Goal: Task Accomplishment & Management: Complete application form

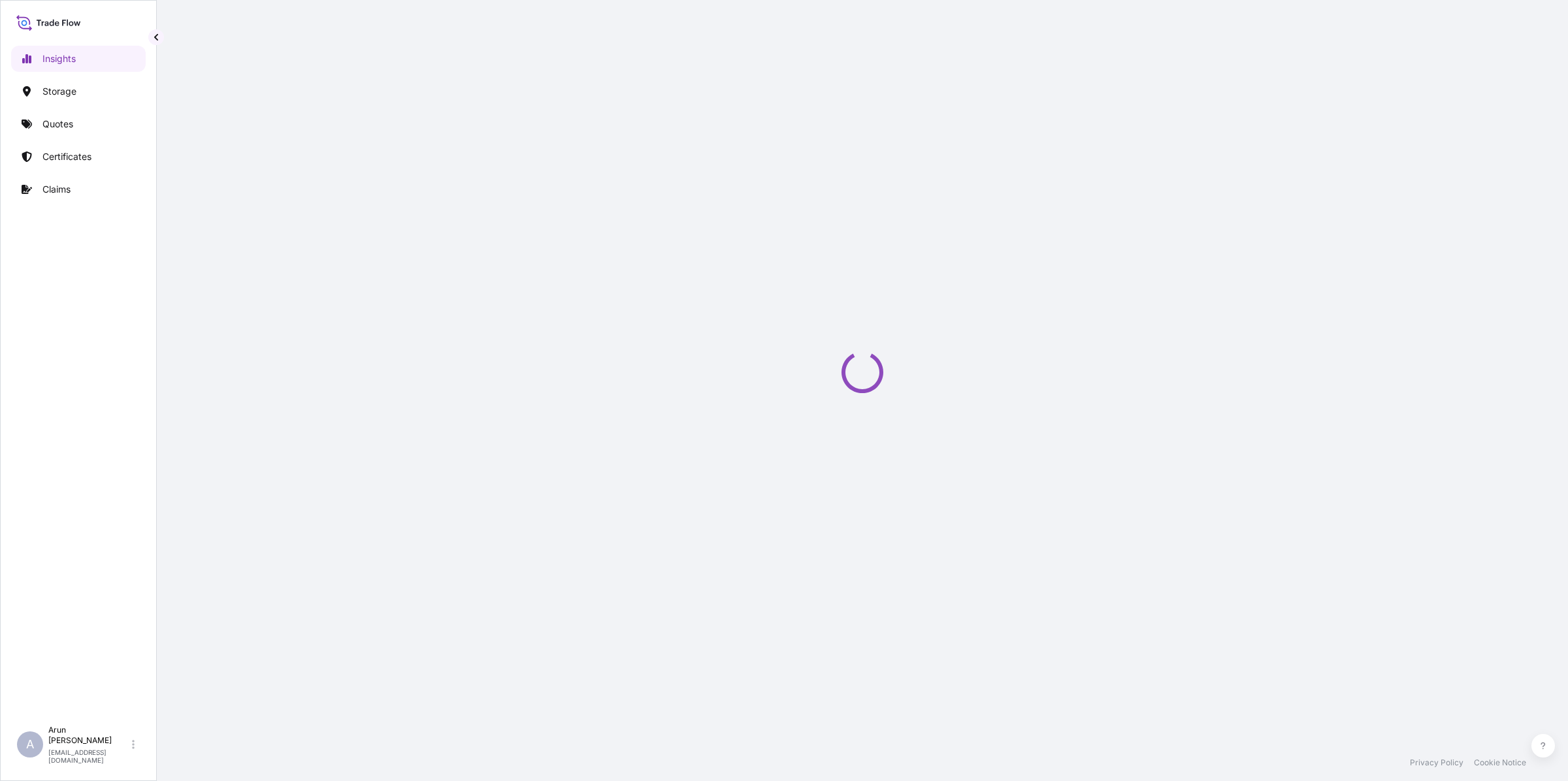
select select "2025"
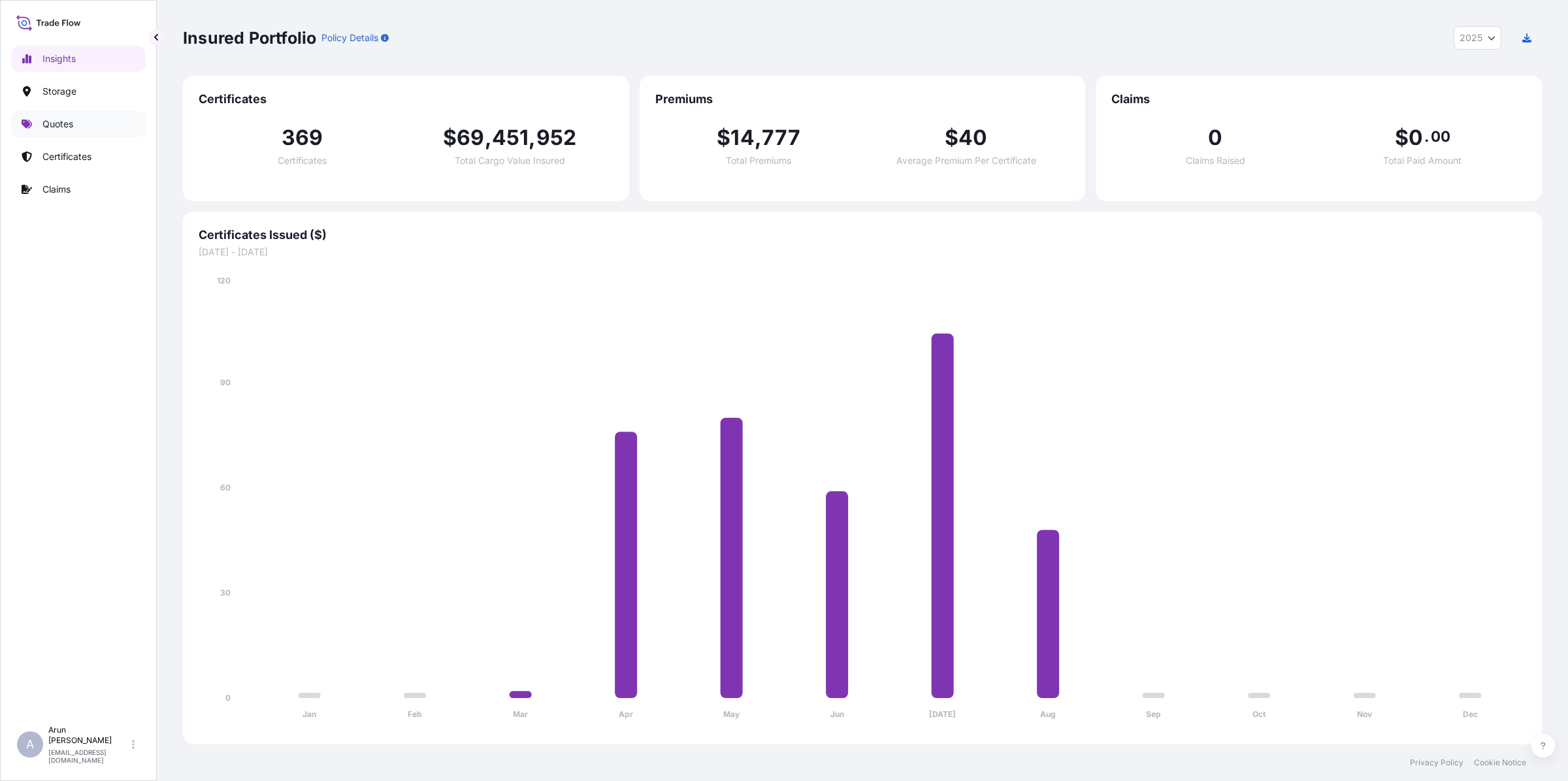
click at [65, 126] on p "Quotes" at bounding box center [58, 124] width 31 height 13
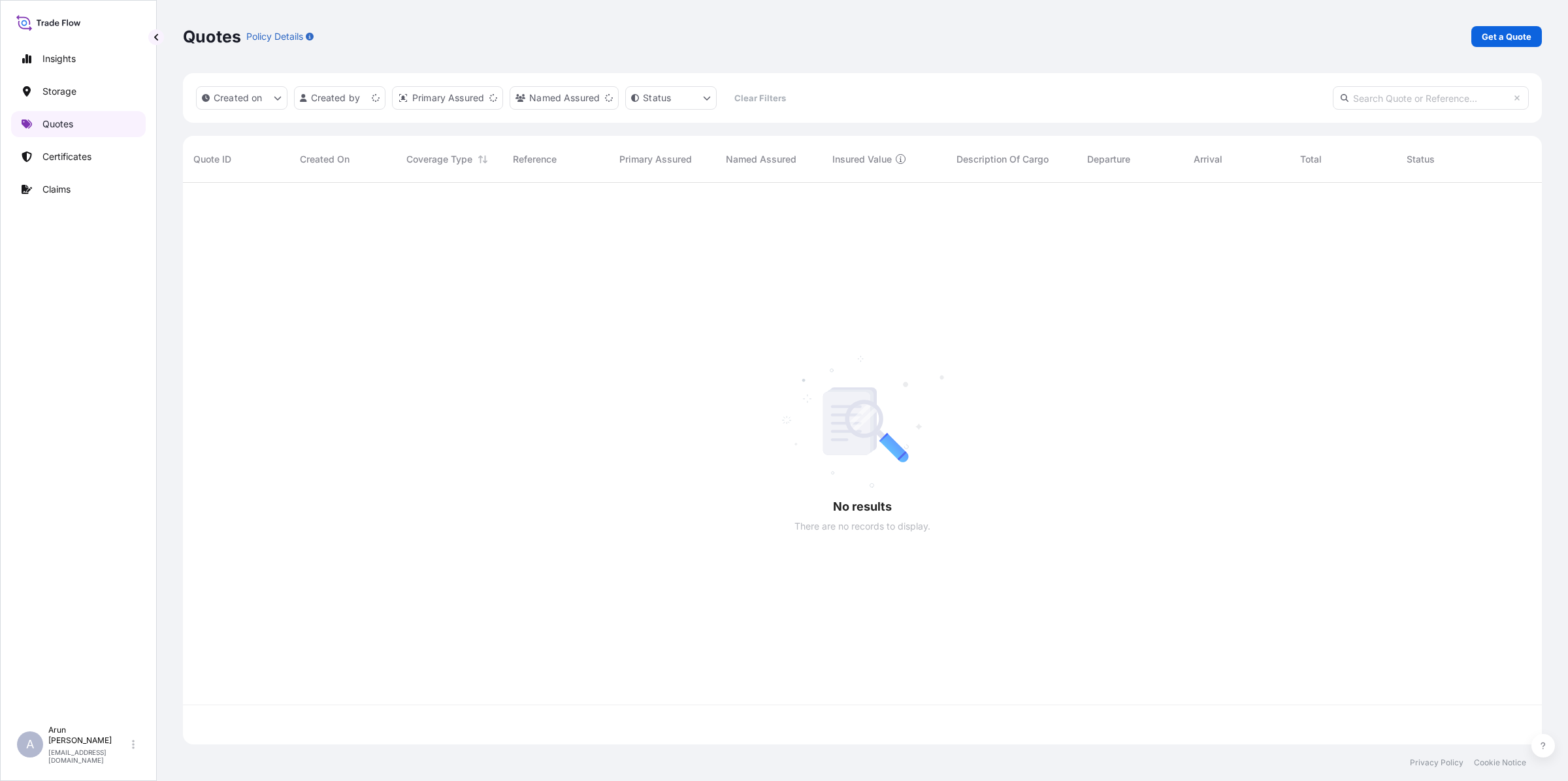
scroll to position [557, 1346]
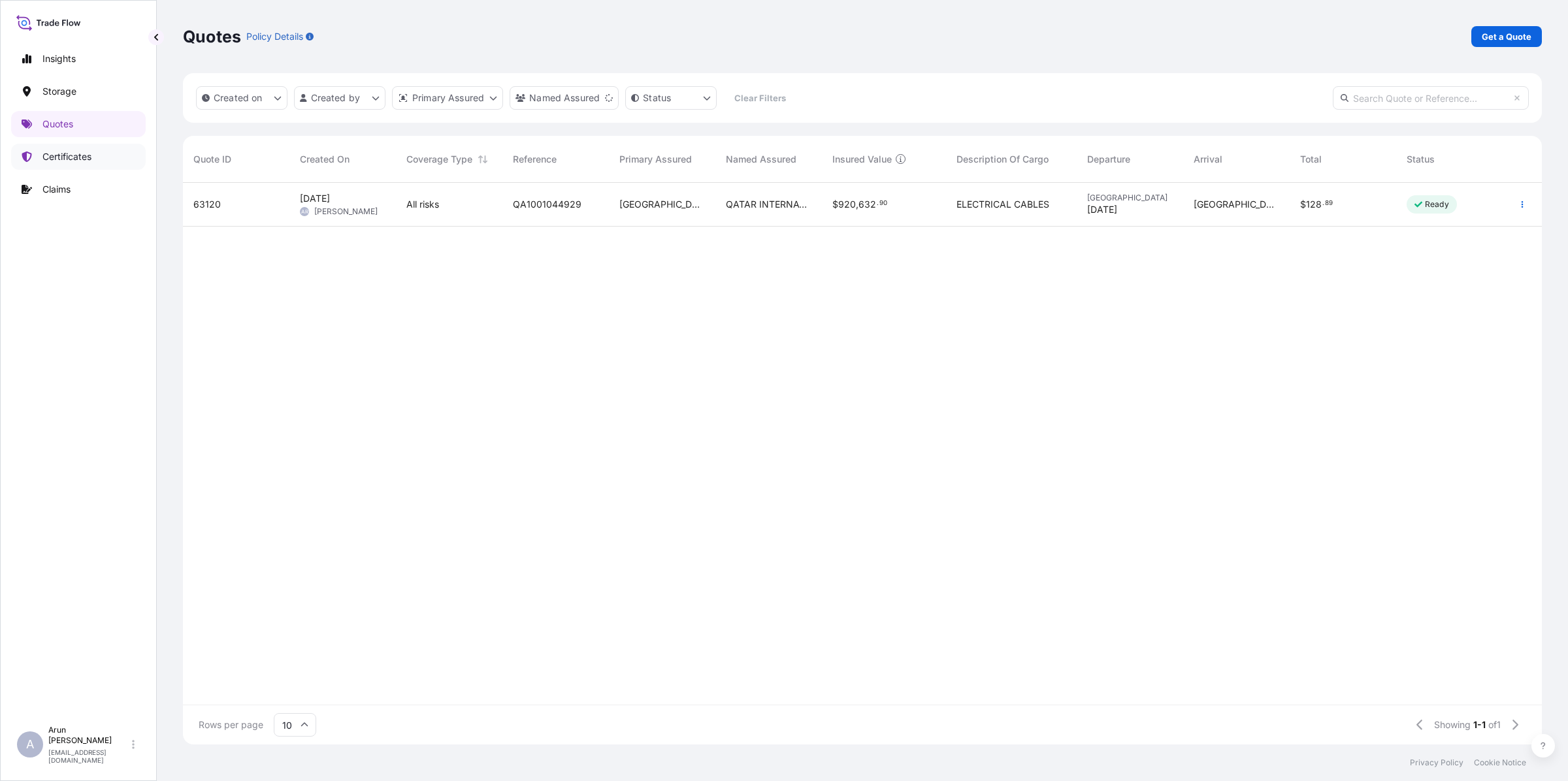
click at [78, 160] on p "Certificates" at bounding box center [67, 157] width 49 height 13
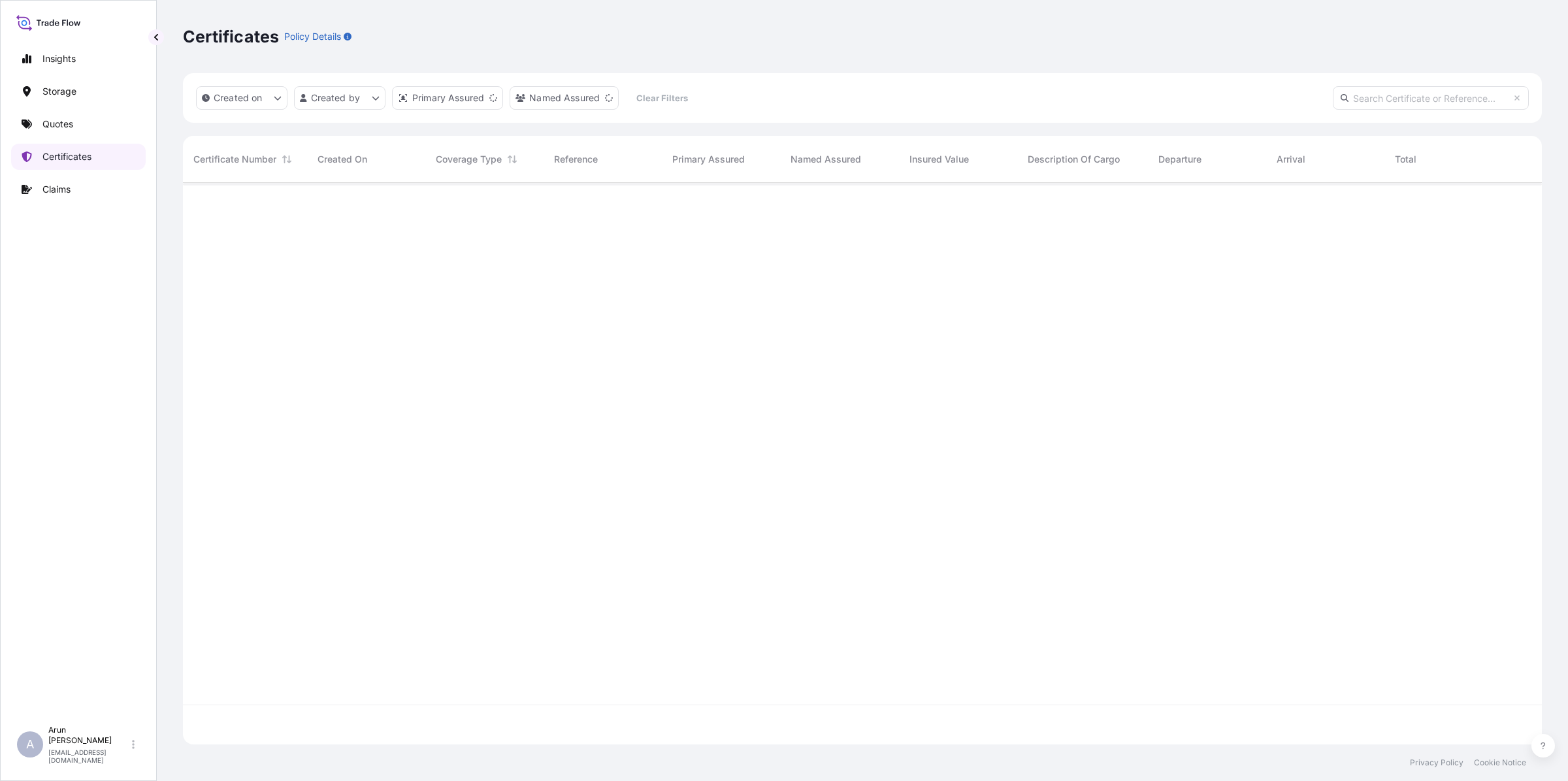
scroll to position [557, 1346]
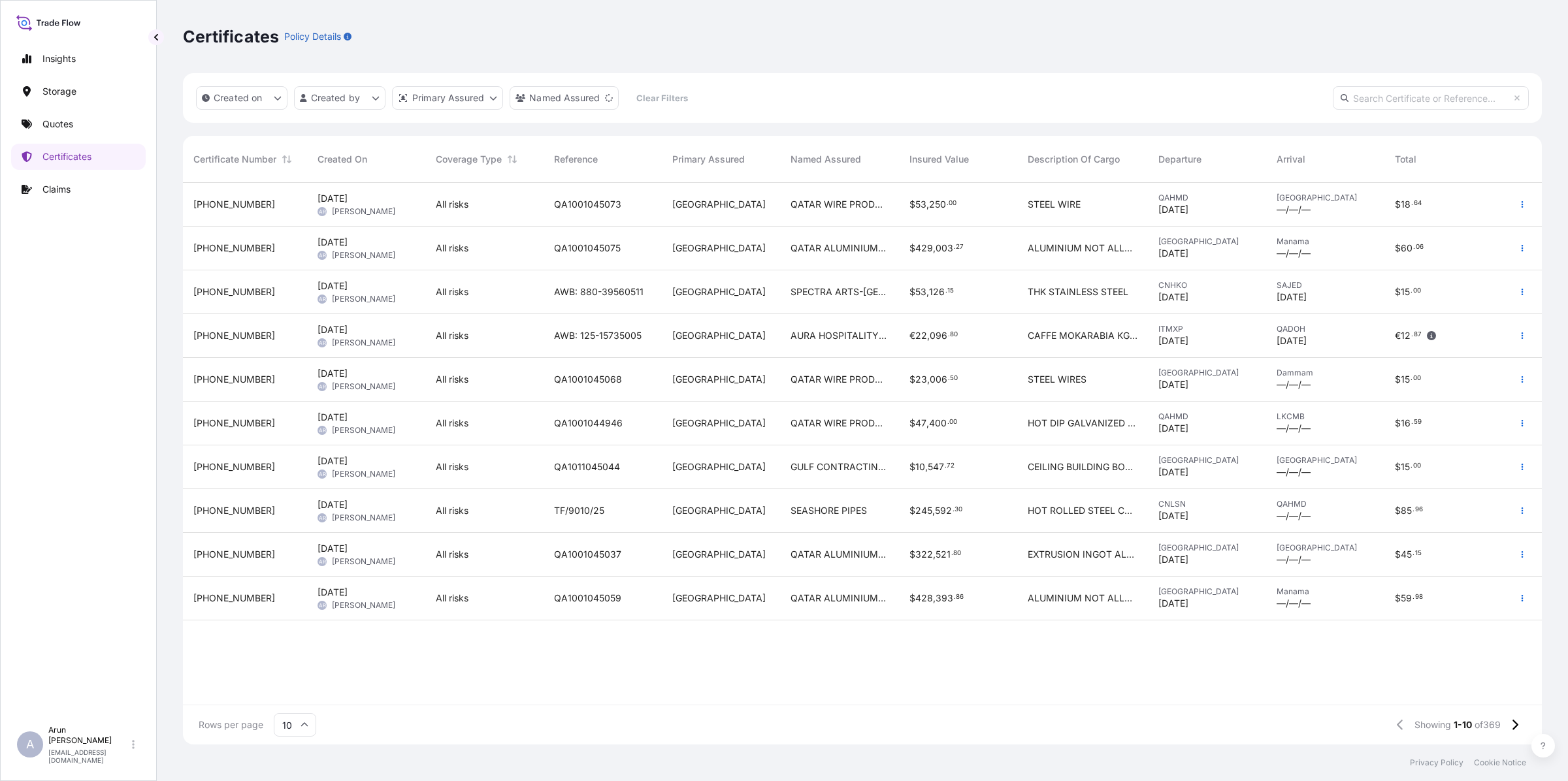
click at [817, 208] on span "QATAR WIRE PRODUCTS CO LLC" at bounding box center [839, 204] width 97 height 13
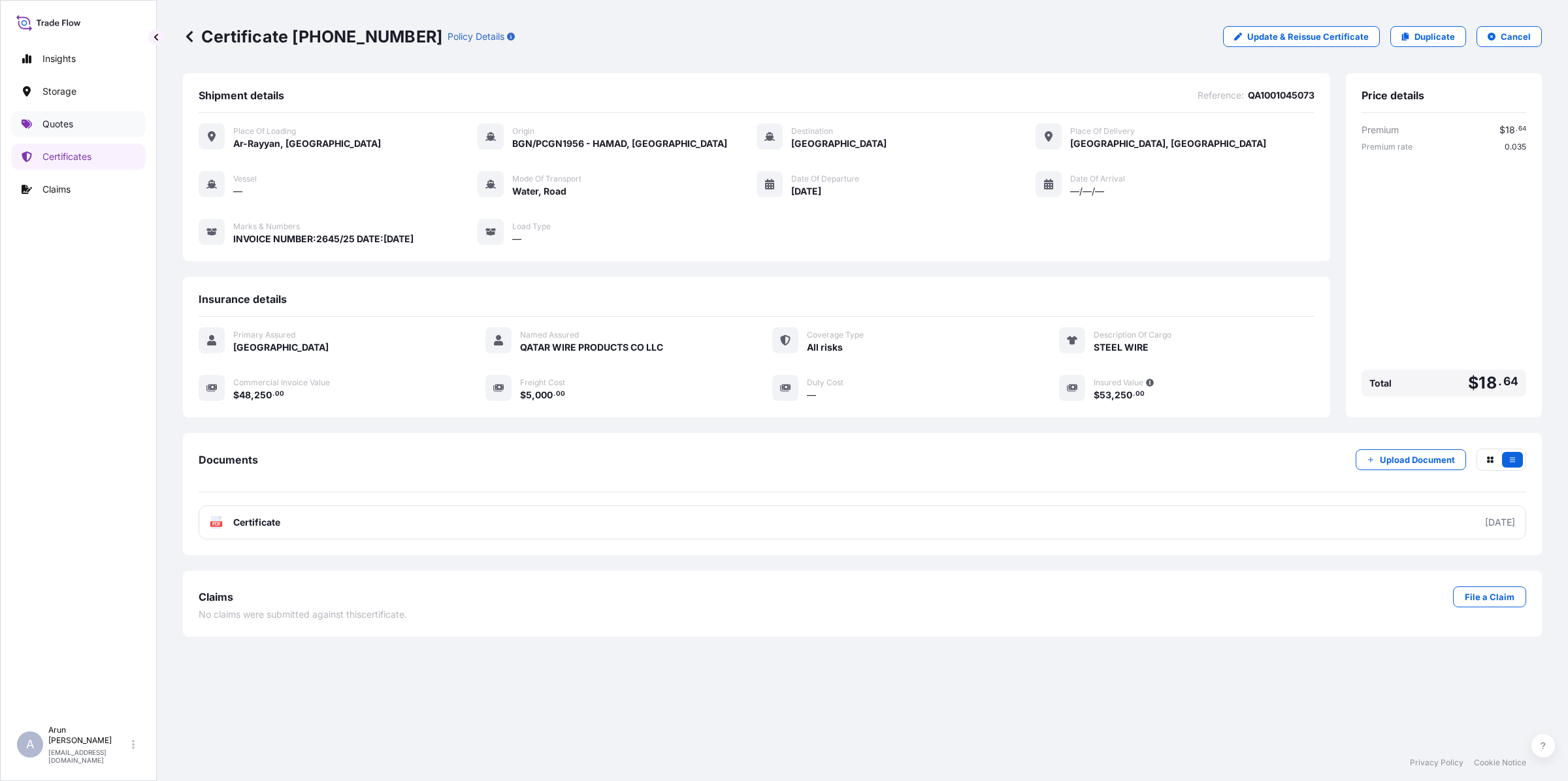
click at [52, 134] on link "Quotes" at bounding box center [78, 124] width 135 height 26
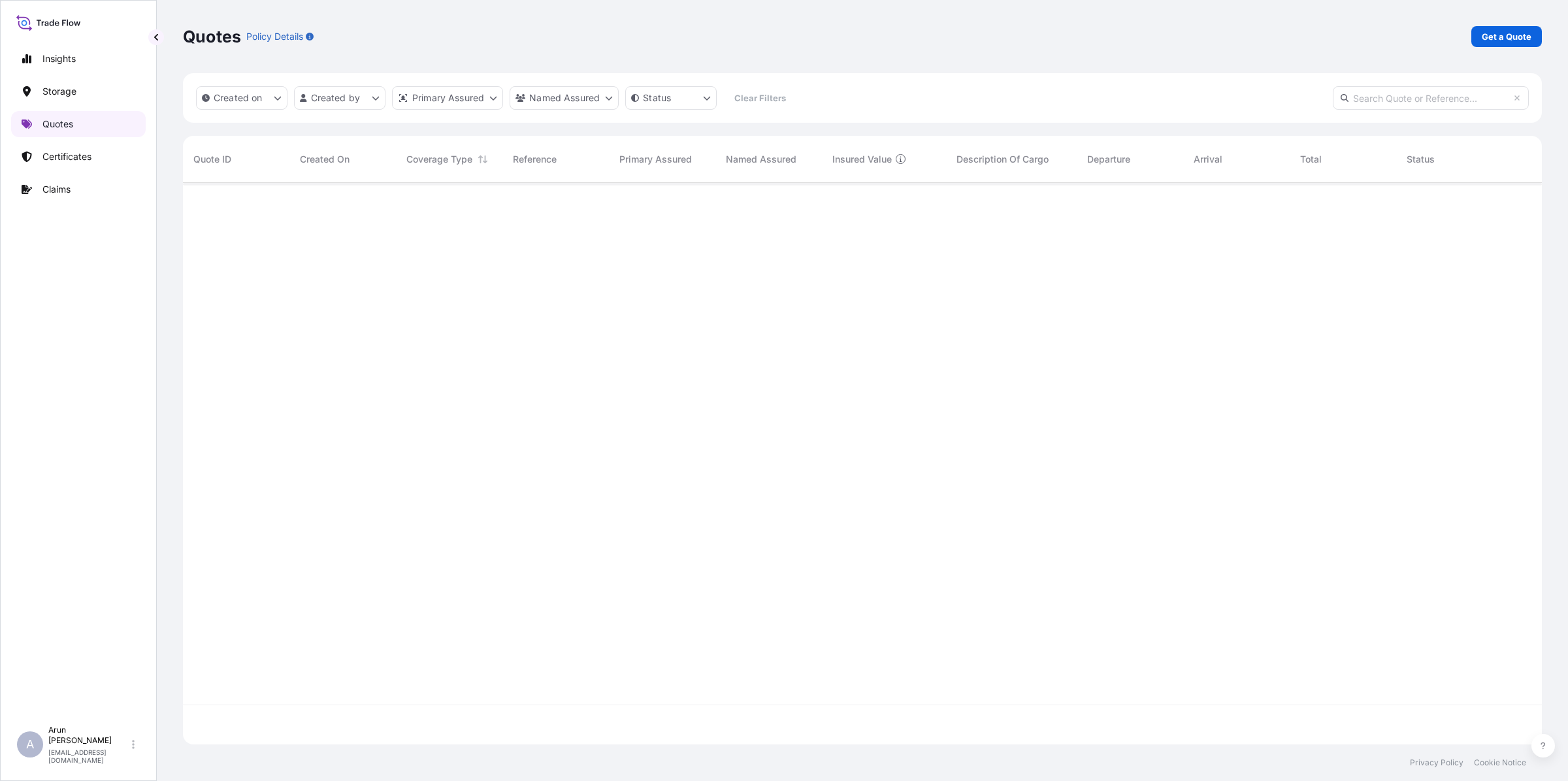
scroll to position [557, 1346]
click at [94, 159] on link "Certificates" at bounding box center [78, 157] width 135 height 26
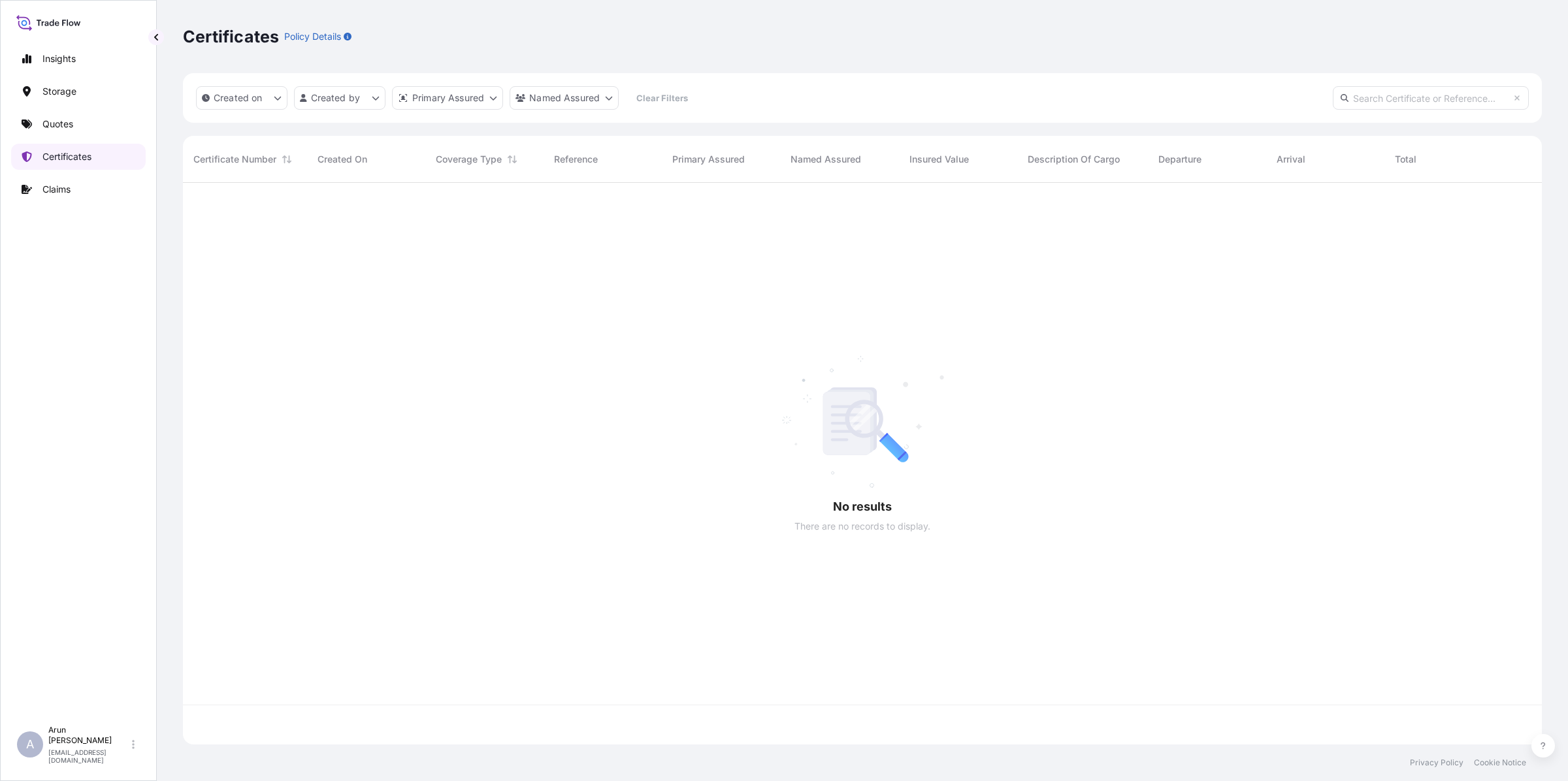
scroll to position [557, 1346]
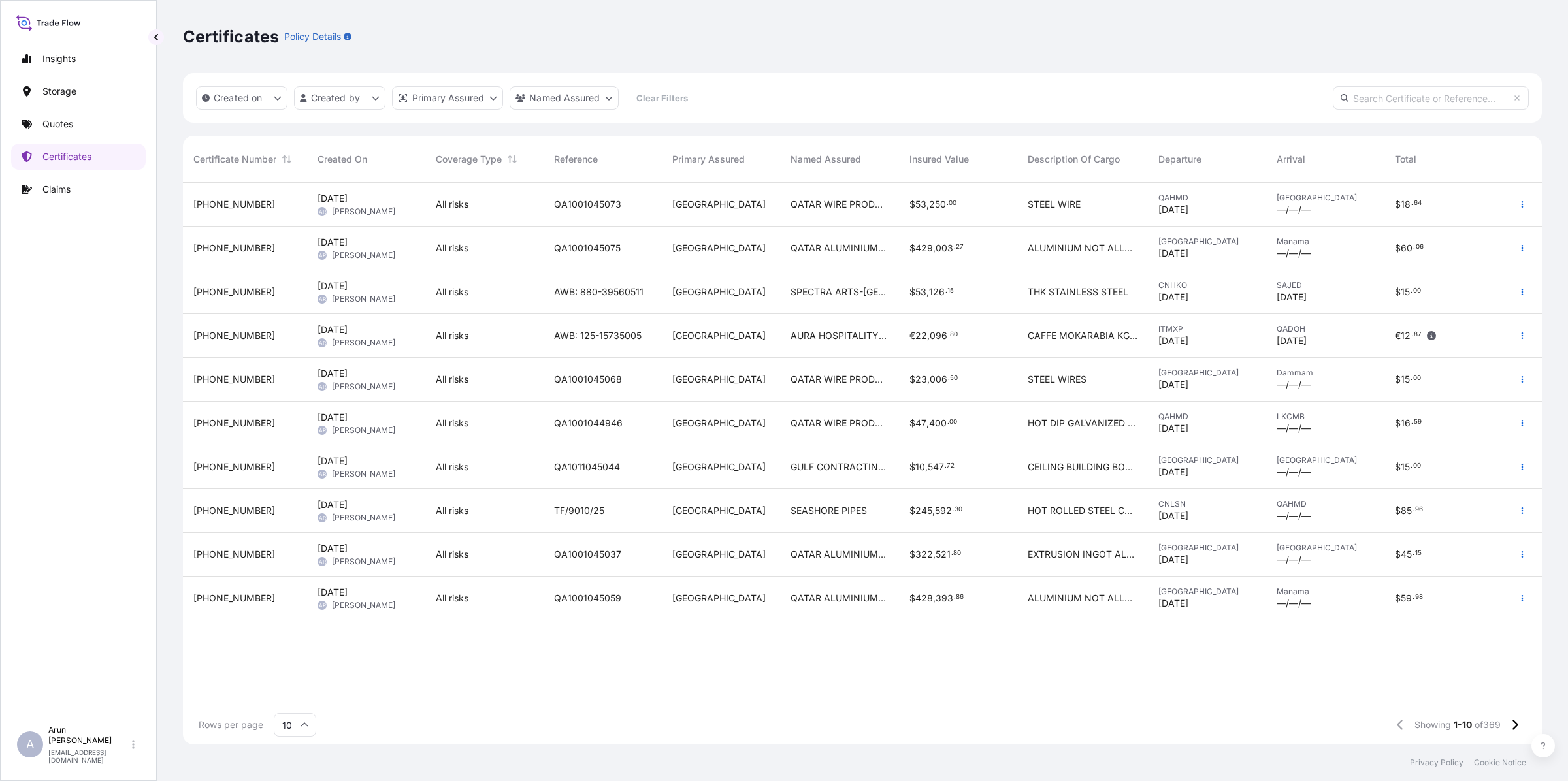
click at [855, 382] on span "QATAR WIRE PRODUCTS CO LLC" at bounding box center [839, 379] width 97 height 13
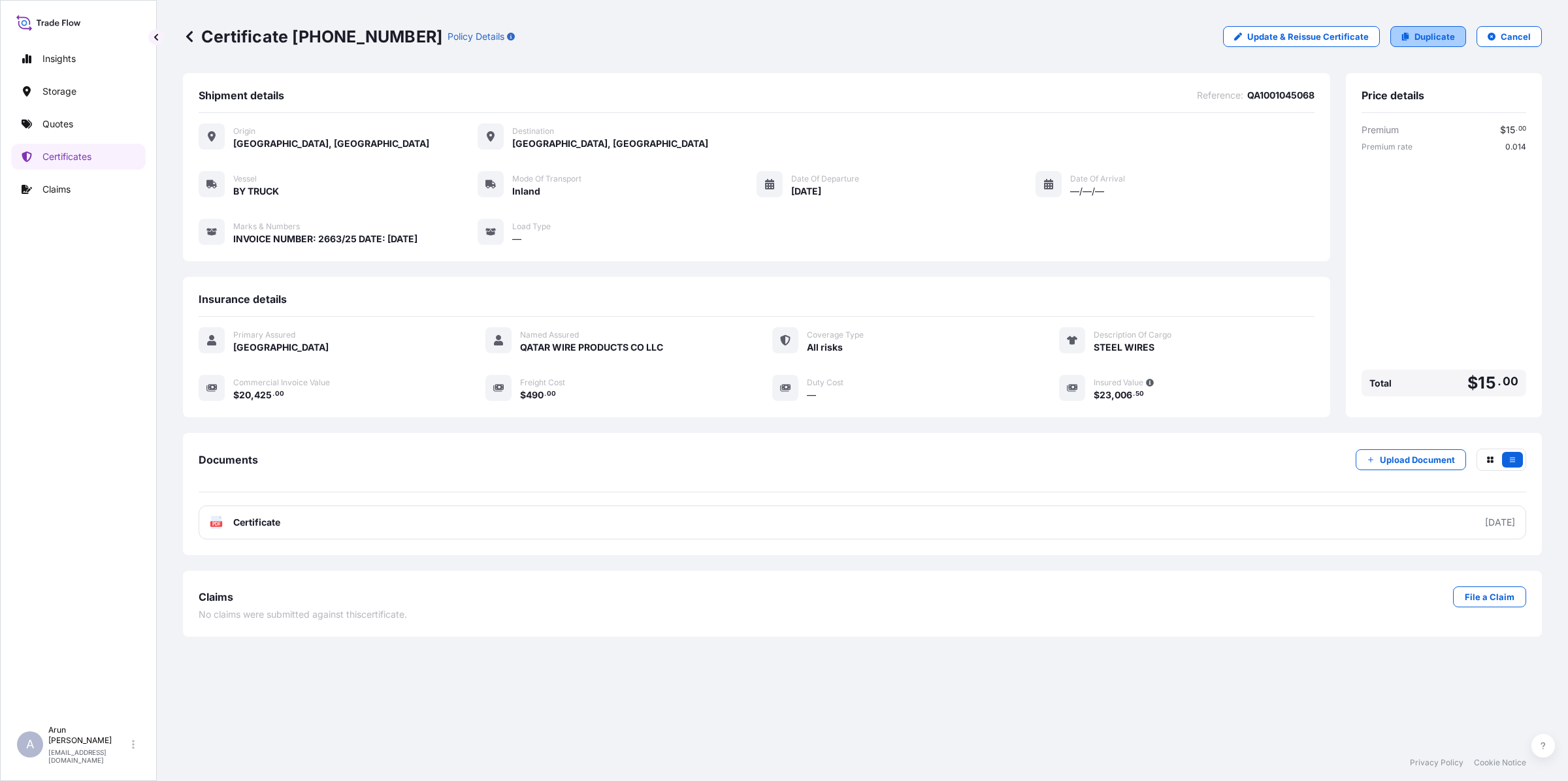
click at [1414, 45] on link "Duplicate" at bounding box center [1428, 36] width 76 height 21
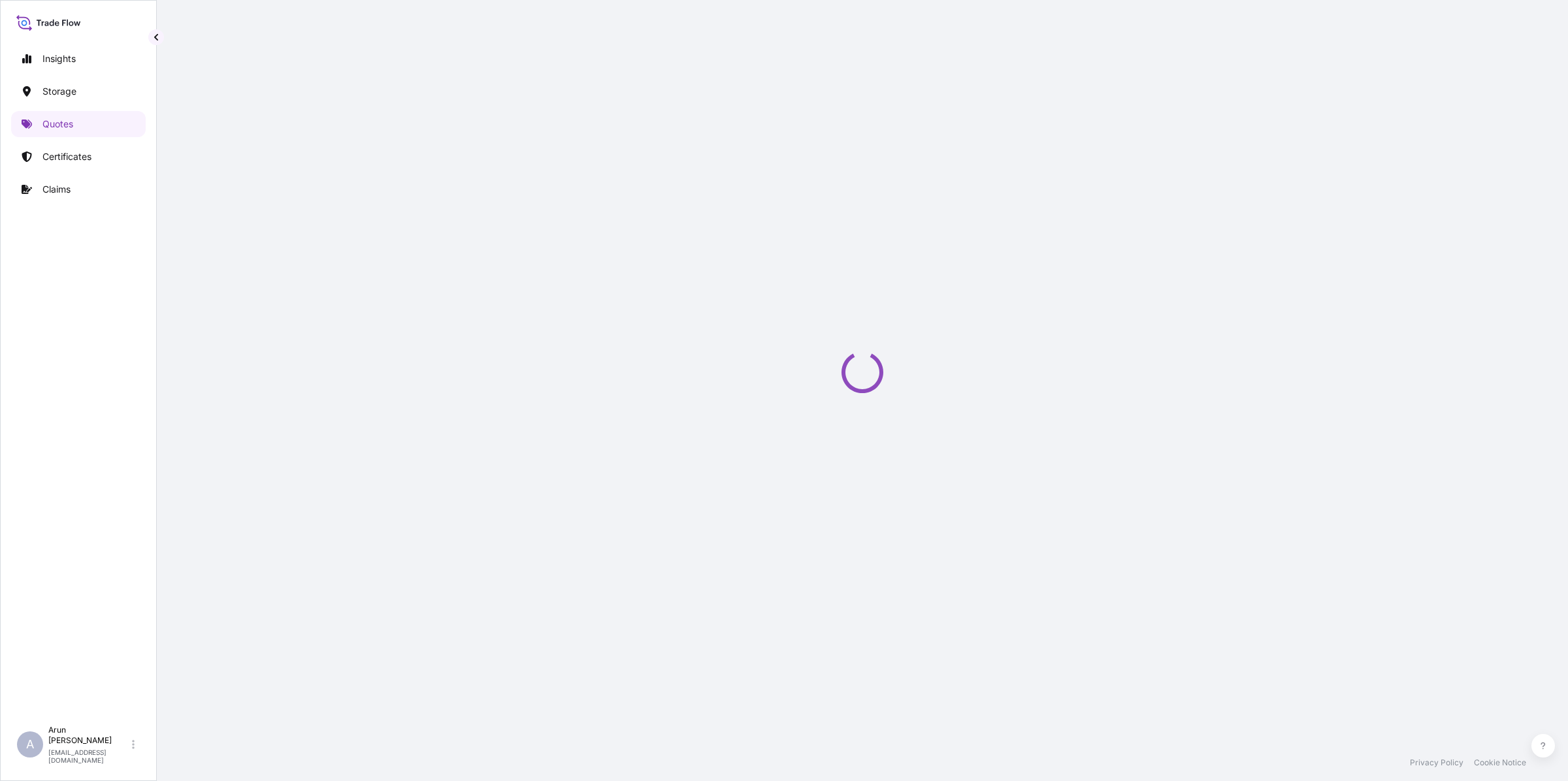
select select "Inland"
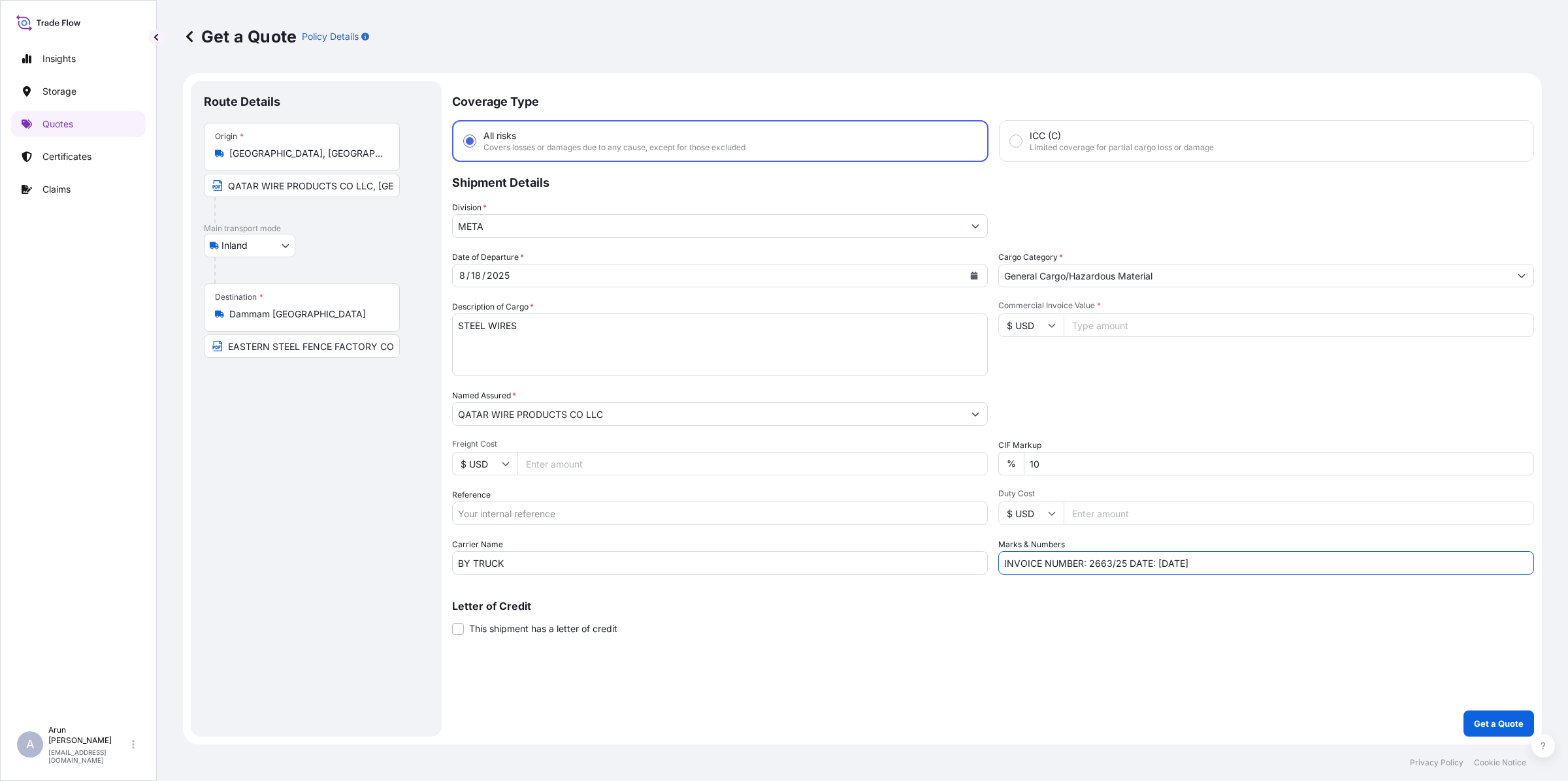
drag, startPoint x: 1111, startPoint y: 560, endPoint x: 1135, endPoint y: 556, distance: 24.3
click at [1117, 559] on input "INVOICE NUMBER: 2663/25 DATE: [DATE]" at bounding box center [1266, 562] width 535 height 23
click at [1164, 559] on input "INVOICE NUMBER: 2662/25 DATE: [DATE]" at bounding box center [1266, 562] width 535 height 23
type input "INVOICE NUMBER: 2662/25 DATE: [DATE]"
click at [1114, 320] on input "Commercial Invoice Value *" at bounding box center [1298, 325] width 470 height 23
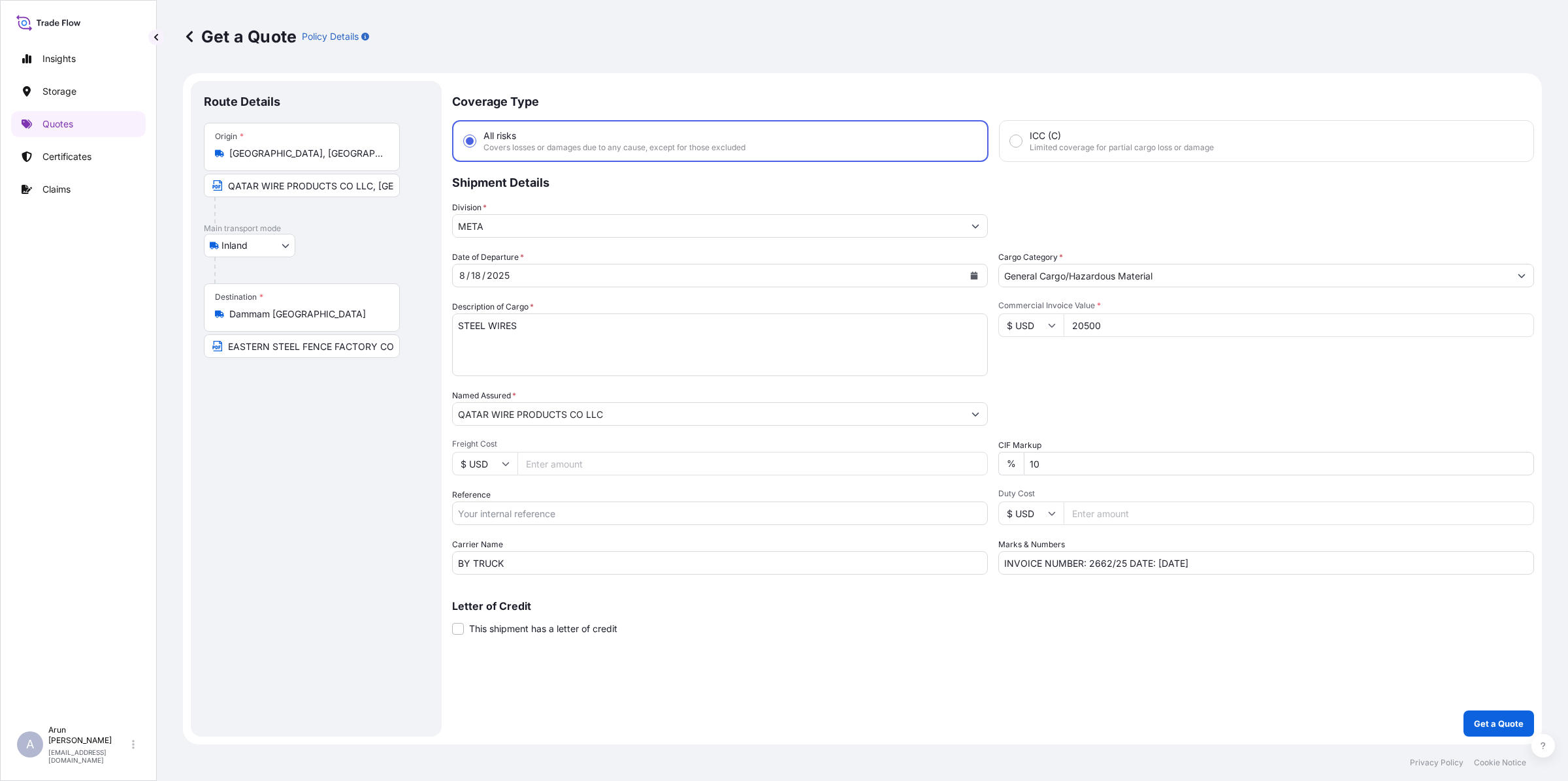
type input "20500"
click at [975, 272] on icon "Calendar" at bounding box center [974, 275] width 7 height 7
click at [546, 436] on div "20" at bounding box center [548, 433] width 23 height 23
drag, startPoint x: 225, startPoint y: 350, endPoint x: 478, endPoint y: 352, distance: 253.0
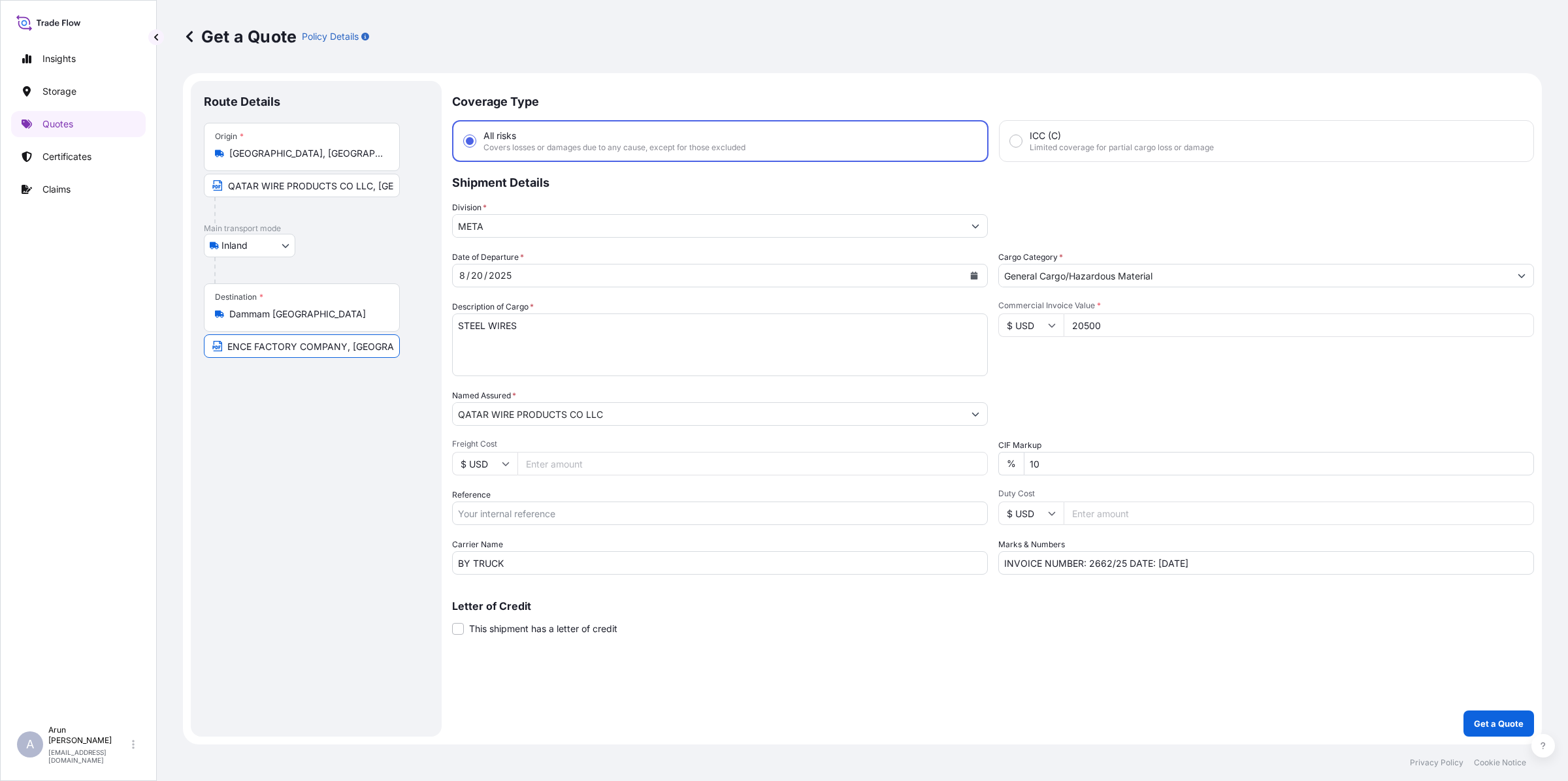
click at [478, 352] on form "Route Details Place of loading Road / Inland Road / Inland Origin * [GEOGRAPHIC…" at bounding box center [862, 409] width 1358 height 672
click at [387, 346] on input "SAUDI ARABIAN PACKING MATERIALS MANUFACTURING COMPANY, [GEOGRAPHIC_DATA]" at bounding box center [302, 345] width 196 height 23
type input "SAUDI ARABIAN PACKING MATERIALS MANUFACTURING COMPANY, [GEOGRAPHIC_DATA], [GEOG…"
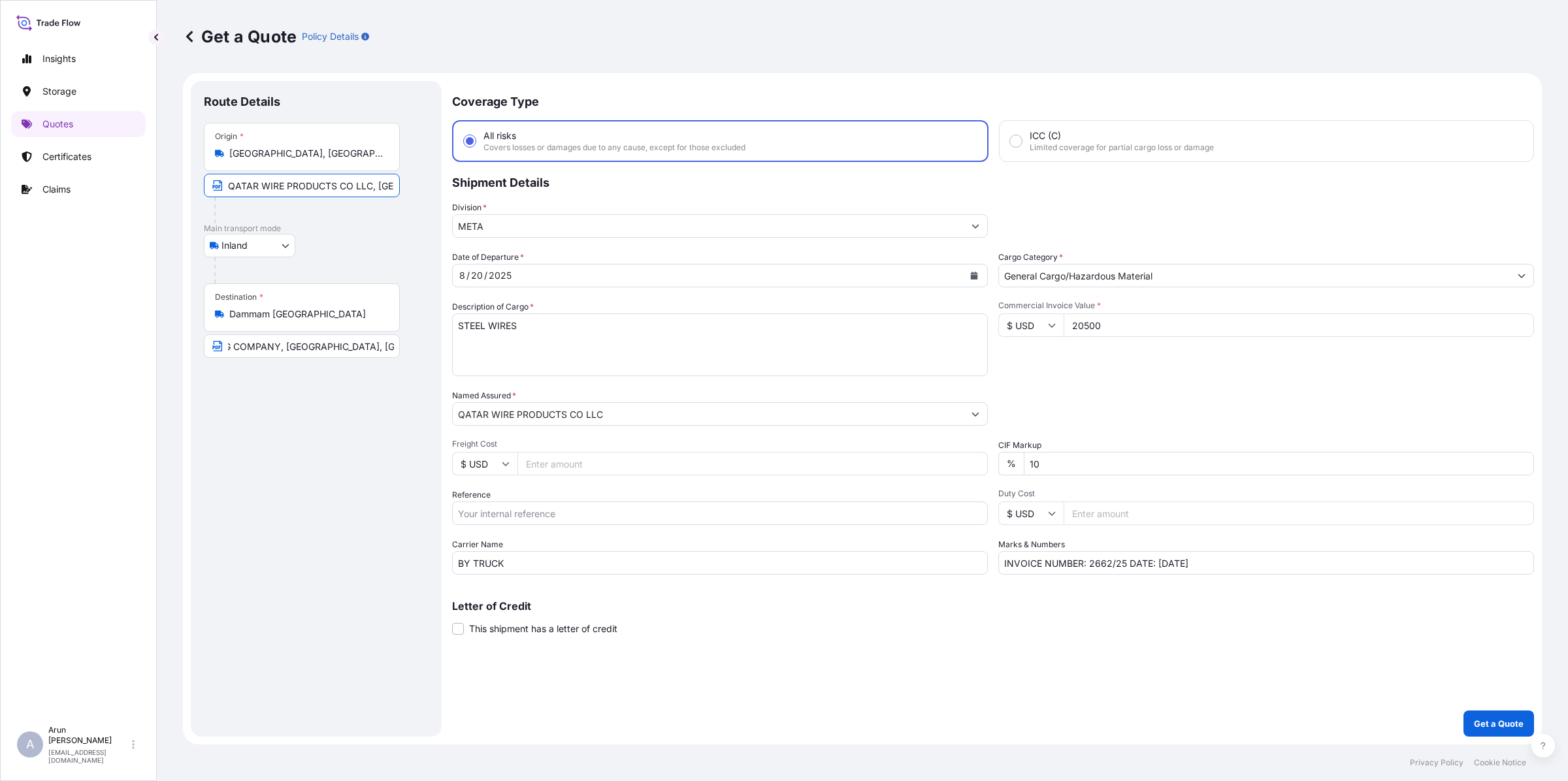
scroll to position [0, 0]
click at [372, 190] on input "QATAR WIRE PRODUCTS CO LLC, [GEOGRAPHIC_DATA], [GEOGRAPHIC_DATA]" at bounding box center [302, 185] width 196 height 23
click at [624, 468] on input "Freight Cost" at bounding box center [752, 463] width 470 height 23
click at [589, 513] on input "Reference" at bounding box center [719, 513] width 535 height 23
type input "QA1001045101"
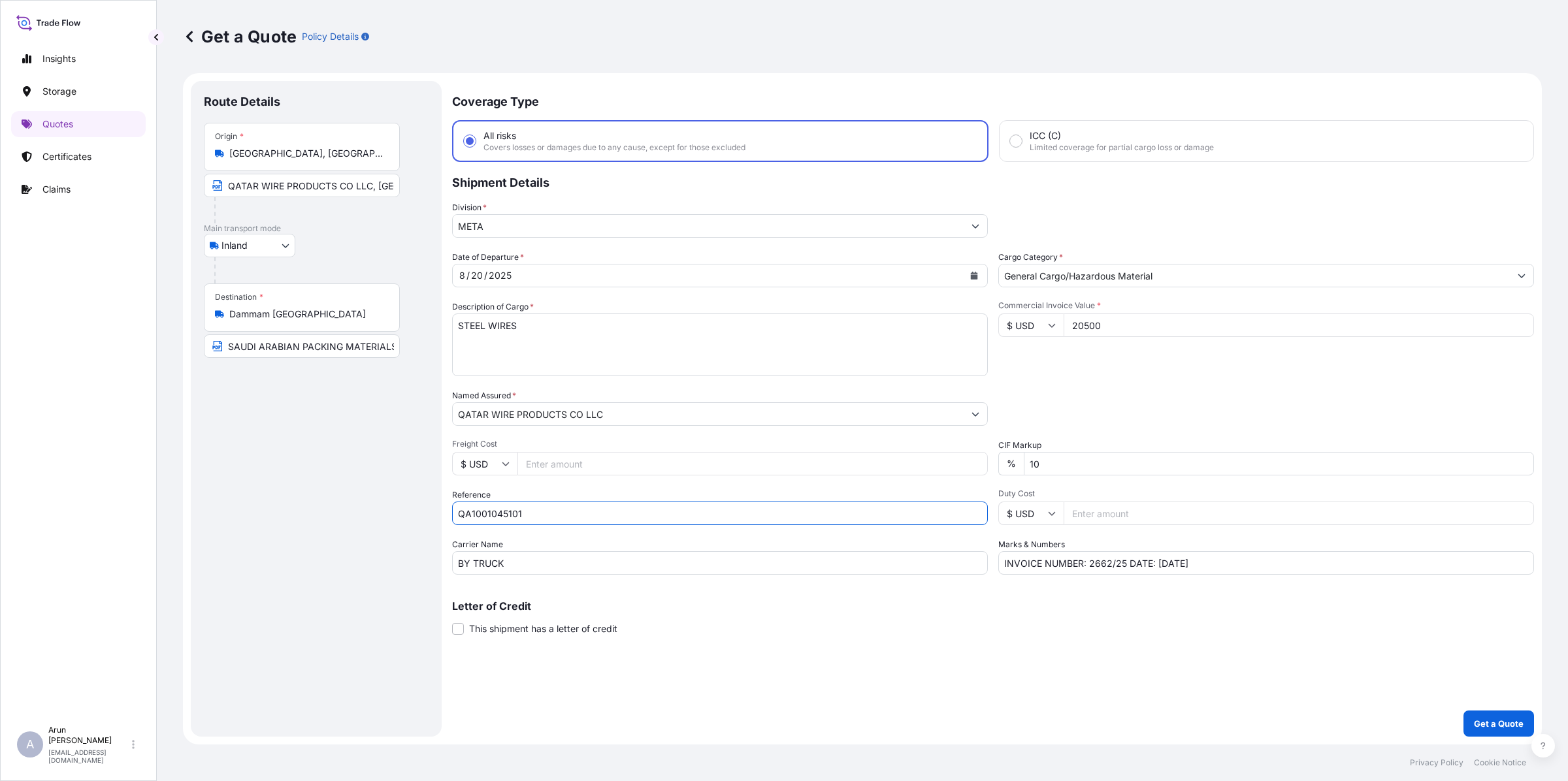
click at [606, 457] on input "Freight Cost" at bounding box center [752, 463] width 470 height 23
type input "493"
click at [275, 185] on input "QATAR WIRE PRODUCTS CO LLC, [GEOGRAPHIC_DATA], [GEOGRAPHIC_DATA]" at bounding box center [302, 185] width 196 height 23
click at [1504, 729] on p "Get a Quote" at bounding box center [1498, 723] width 50 height 13
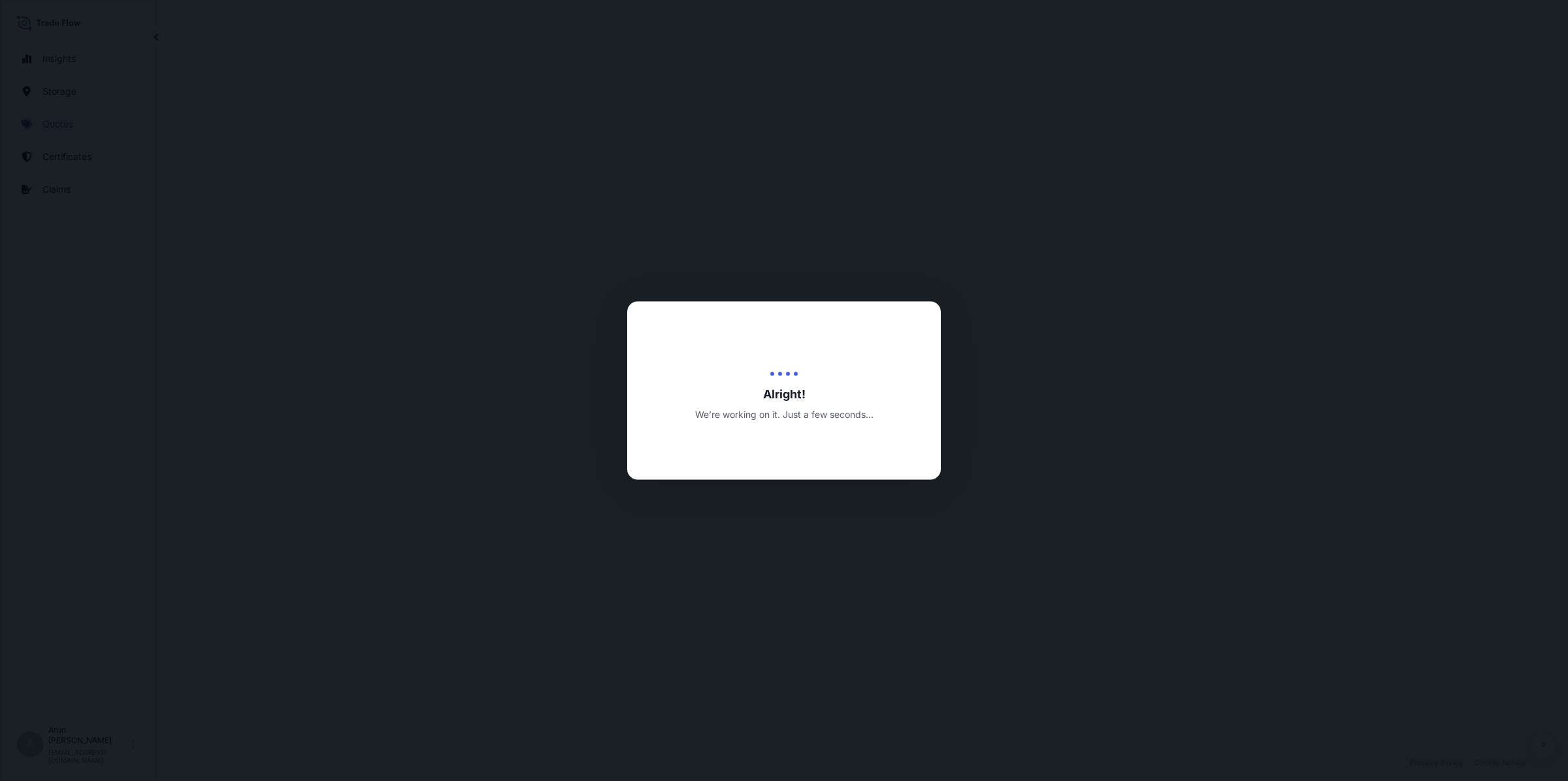
scroll to position [625, 0]
select select "Inland"
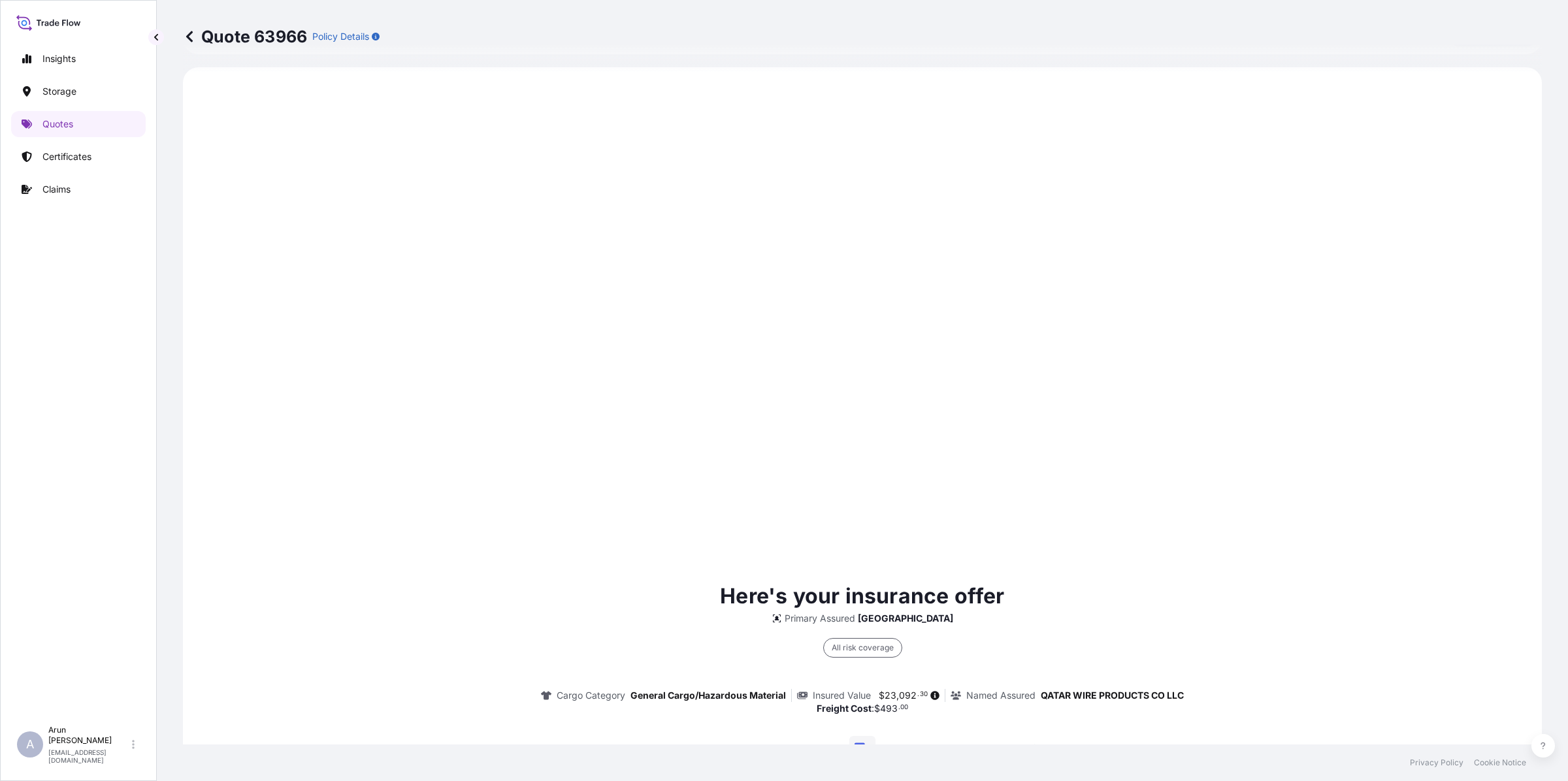
scroll to position [1692, 0]
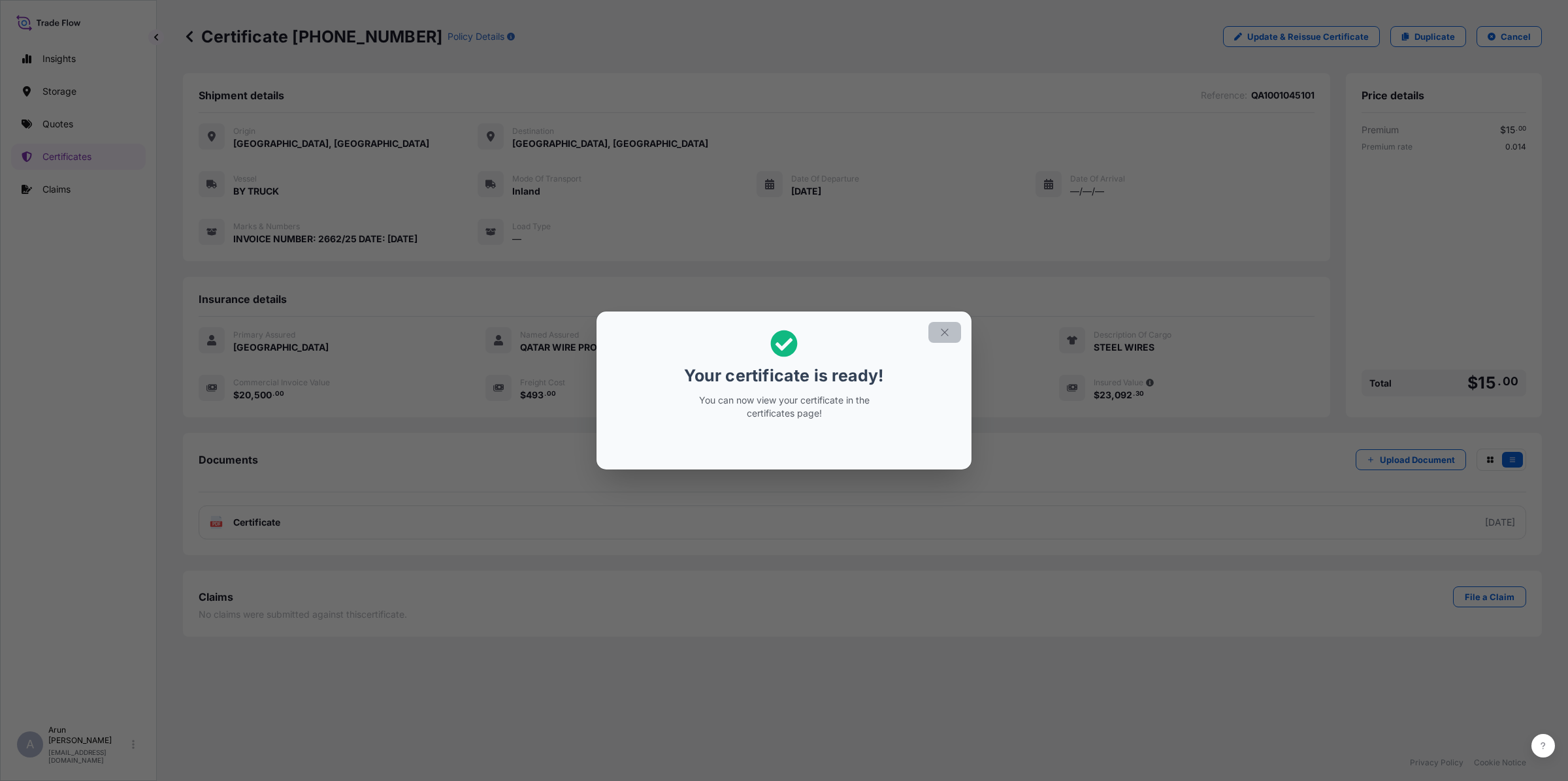
click at [945, 328] on icon "button" at bounding box center [945, 332] width 12 height 12
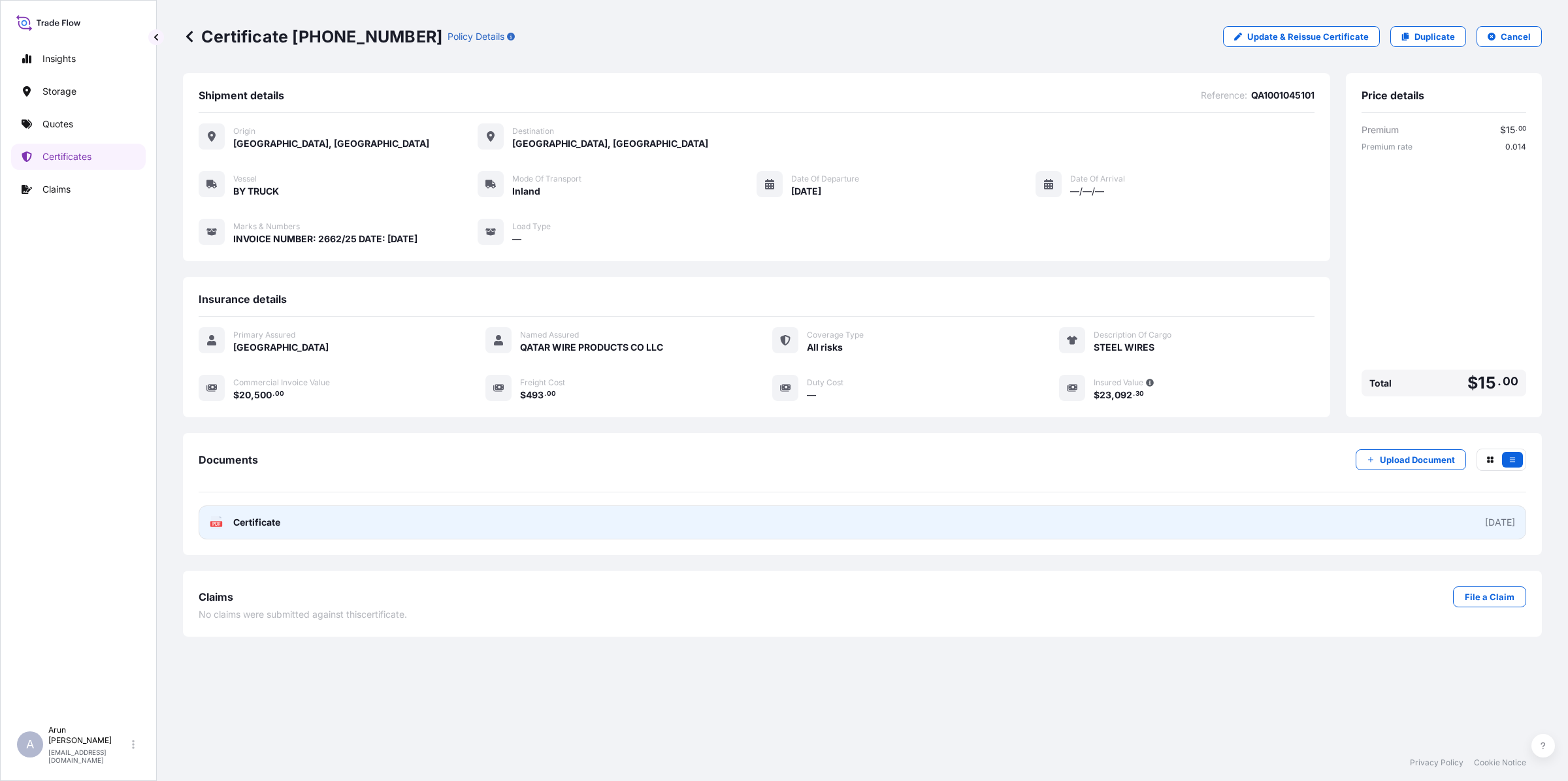
click at [238, 516] on span "Certificate" at bounding box center [256, 522] width 47 height 13
